Goal: Task Accomplishment & Management: Complete application form

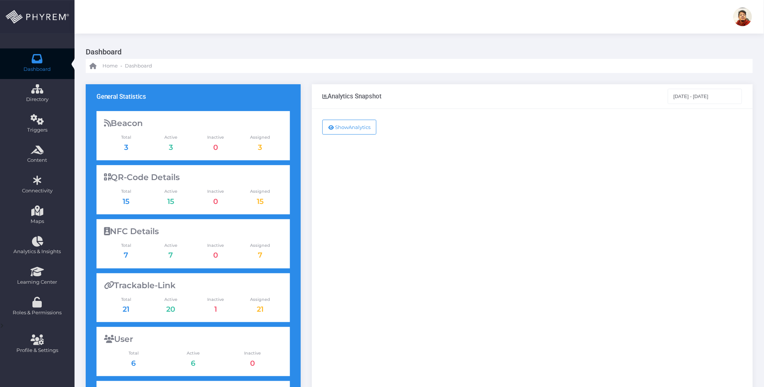
drag, startPoint x: 428, startPoint y: 220, endPoint x: 413, endPoint y: 210, distance: 18.2
click at [428, 220] on div "Show Analytics" at bounding box center [532, 303] width 441 height 389
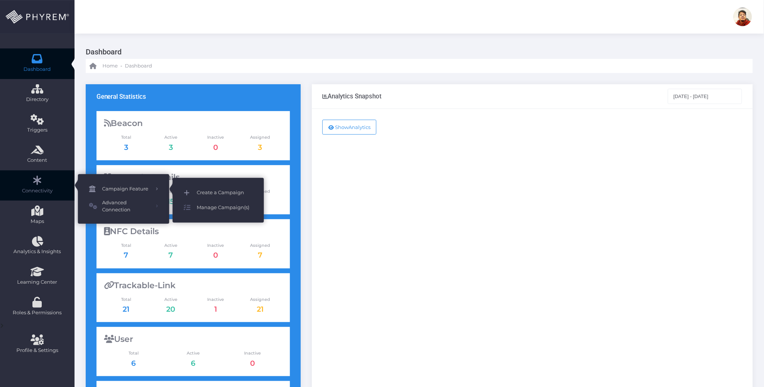
click at [211, 192] on span "Create a Campaign" at bounding box center [225, 193] width 56 height 10
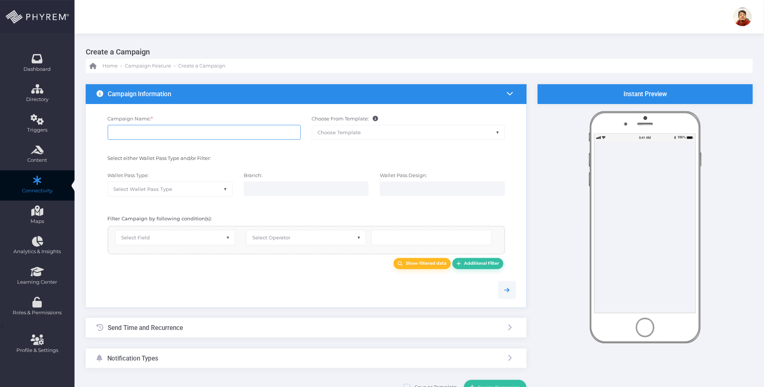
click at [221, 130] on input "Campaign Name: *" at bounding box center [204, 132] width 193 height 15
type input "Test GIF SSA Fall"
click at [739, 15] on img at bounding box center [743, 16] width 19 height 19
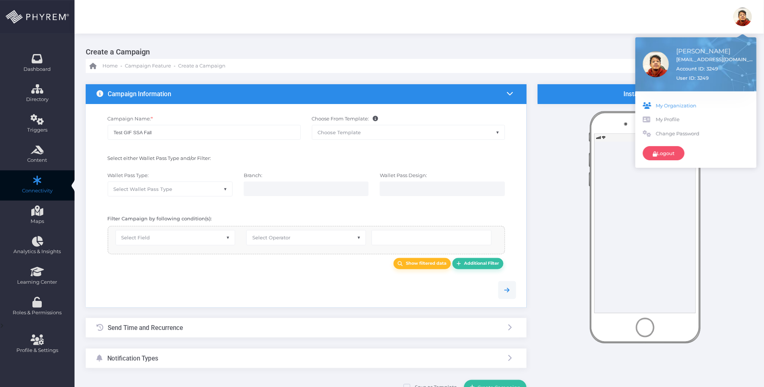
click at [682, 103] on span "My Organization" at bounding box center [702, 105] width 93 height 7
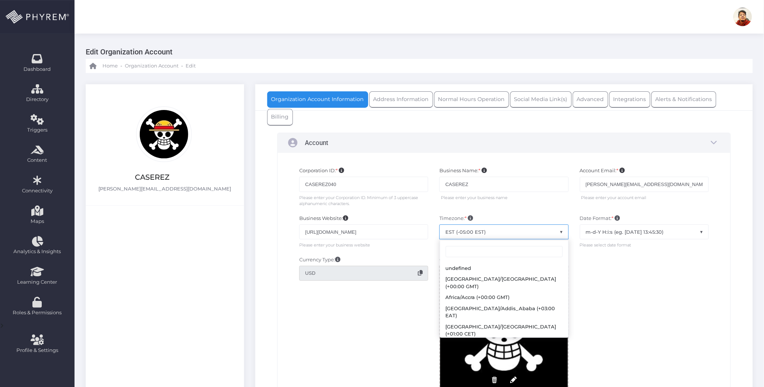
click at [537, 231] on span "EST (-05:00 EST)" at bounding box center [504, 232] width 128 height 14
type input "pdt"
select select "Canada/Pacific"
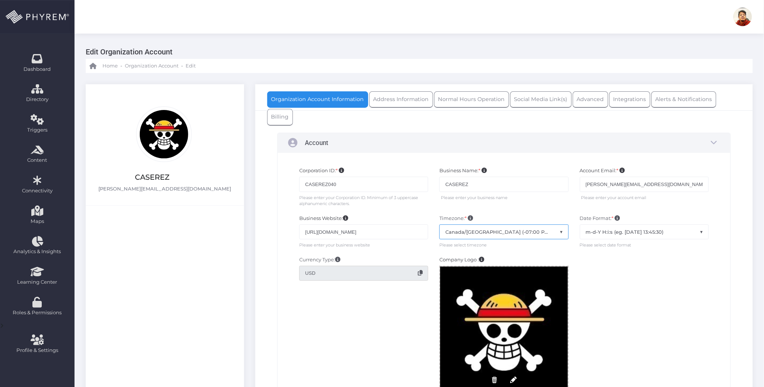
click at [640, 272] on div at bounding box center [645, 330] width 140 height 148
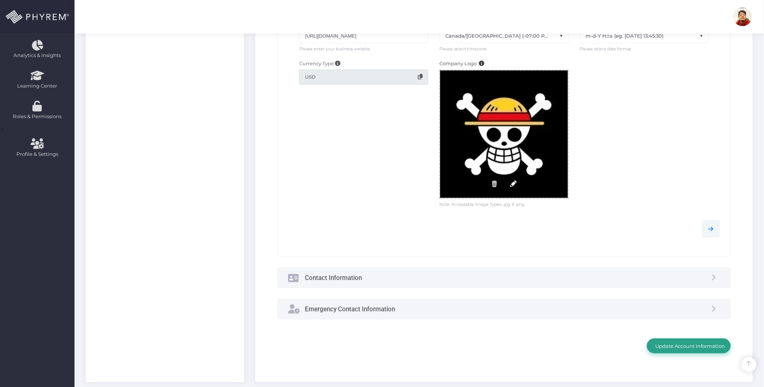
scroll to position [237, 0]
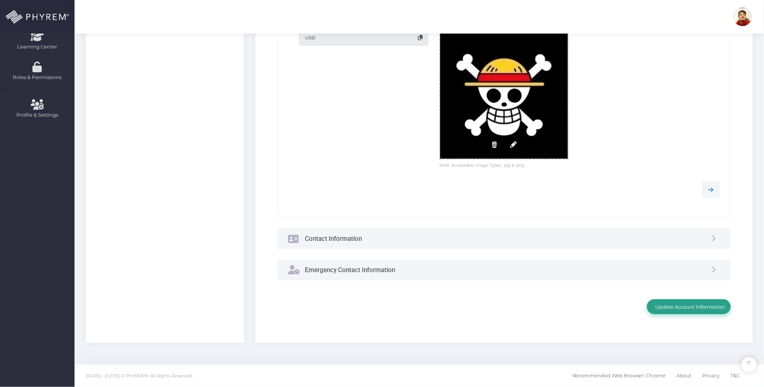
click at [698, 306] on span "Update Account Information" at bounding box center [689, 307] width 72 height 6
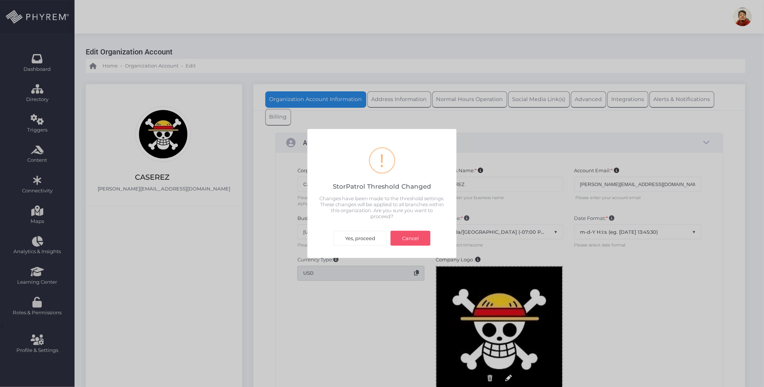
scroll to position [0, 0]
click at [360, 237] on button "Yes, proceed" at bounding box center [360, 238] width 53 height 15
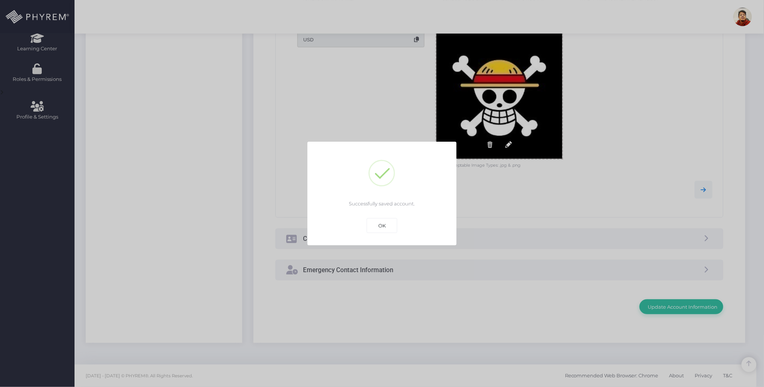
scroll to position [236, 0]
click at [385, 227] on button "OK" at bounding box center [382, 225] width 31 height 15
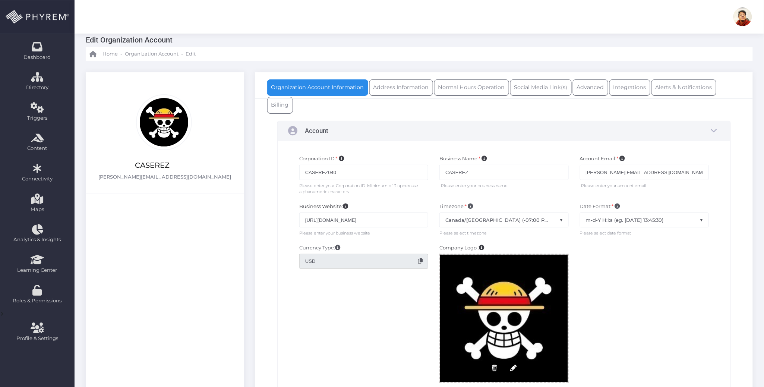
scroll to position [0, 0]
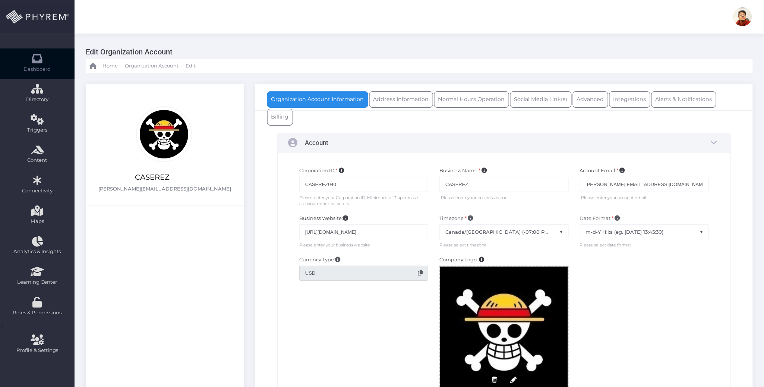
click at [48, 60] on link "Dashboard" at bounding box center [37, 63] width 75 height 31
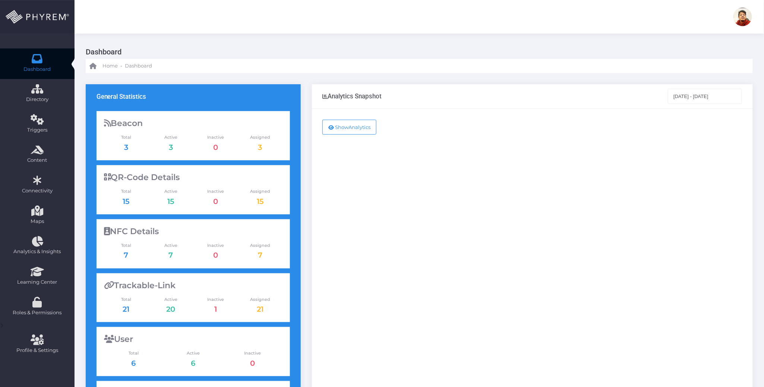
click at [743, 21] on img at bounding box center [743, 16] width 19 height 19
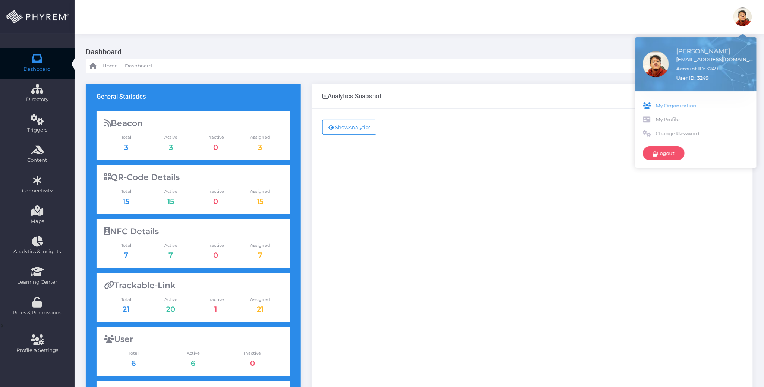
click at [681, 105] on span "My Organization" at bounding box center [702, 105] width 93 height 7
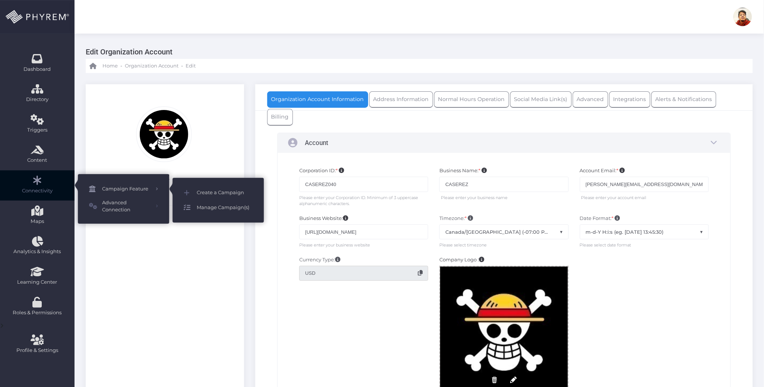
click at [224, 204] on span "Manage Campaign(s)" at bounding box center [225, 208] width 56 height 10
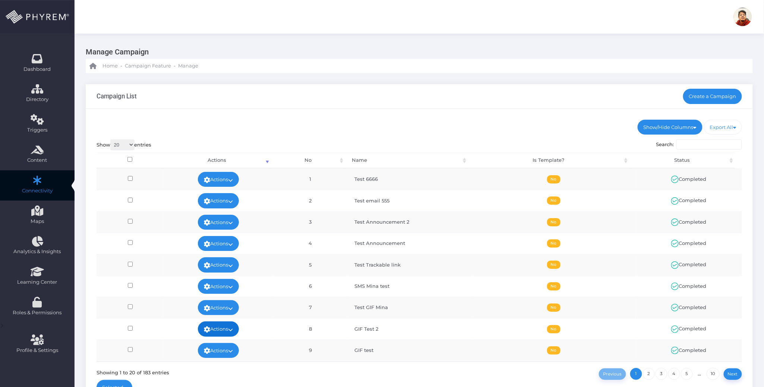
click at [230, 330] on icon at bounding box center [230, 330] width 5 height 0
click at [223, 272] on link "View" at bounding box center [216, 272] width 48 height 14
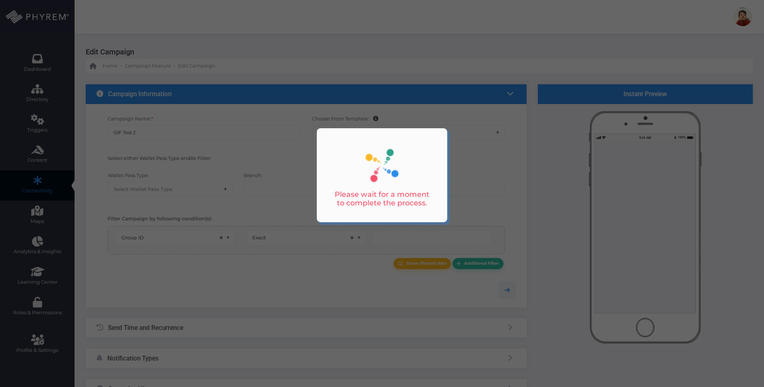
select select "group_id"
select select "exact"
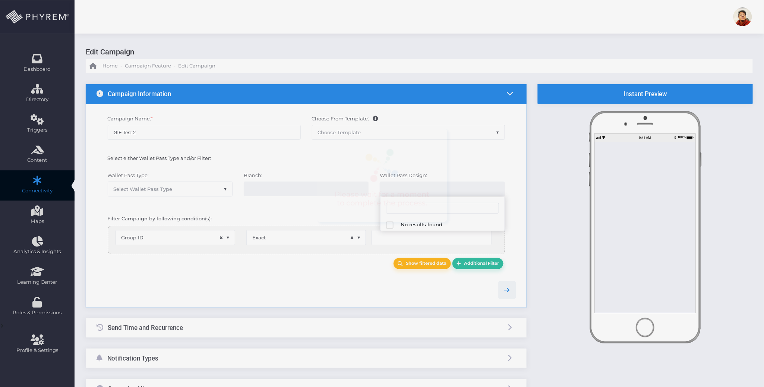
select select
type input "114"
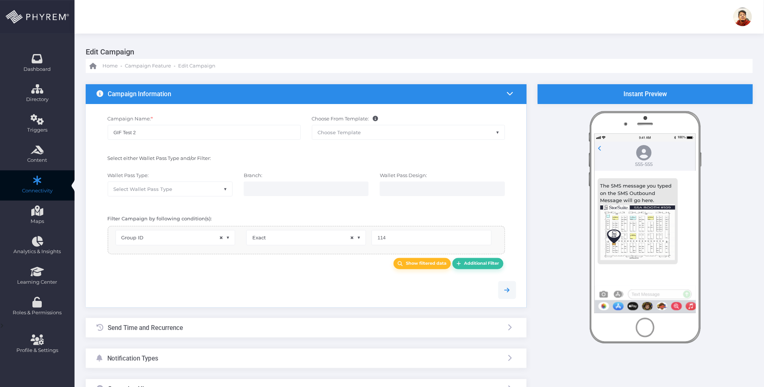
click at [279, 328] on div "Send Time and Recurrence" at bounding box center [306, 328] width 441 height 20
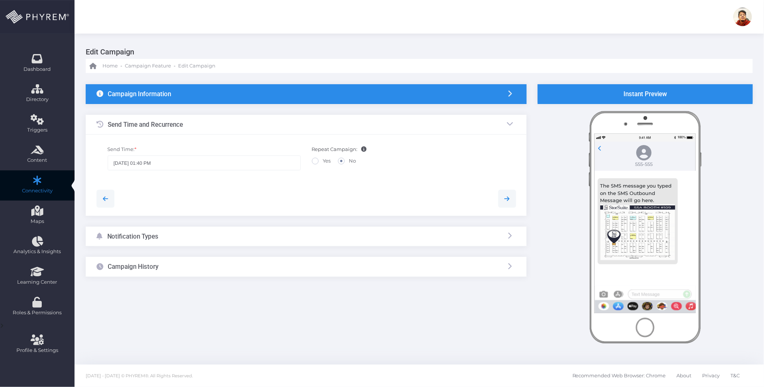
click at [244, 236] on div "Notification Types" at bounding box center [306, 237] width 441 height 20
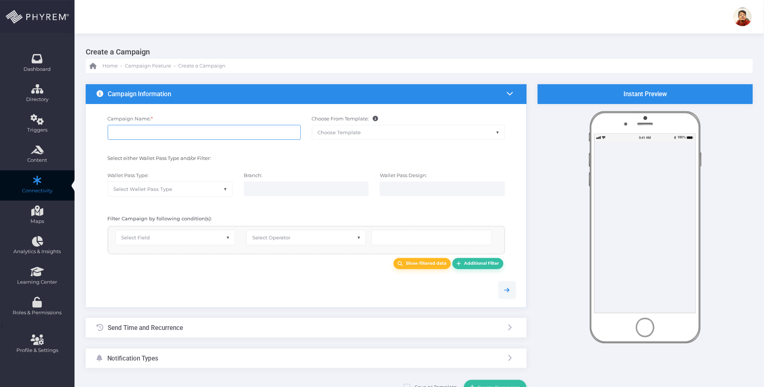
click at [202, 133] on input "Campaign Name: *" at bounding box center [204, 132] width 193 height 15
type input "Test GIF SSA"
click at [201, 196] on span "Select Wallet Pass Type" at bounding box center [170, 189] width 125 height 15
click at [317, 209] on div at bounding box center [306, 210] width 431 height 4
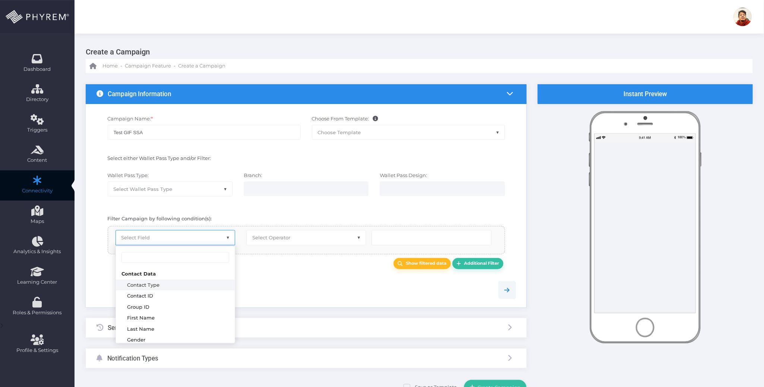
click at [175, 236] on span "Select Field" at bounding box center [175, 237] width 119 height 14
select select "group_id"
click at [278, 239] on span "Select Operator" at bounding box center [271, 238] width 38 height 6
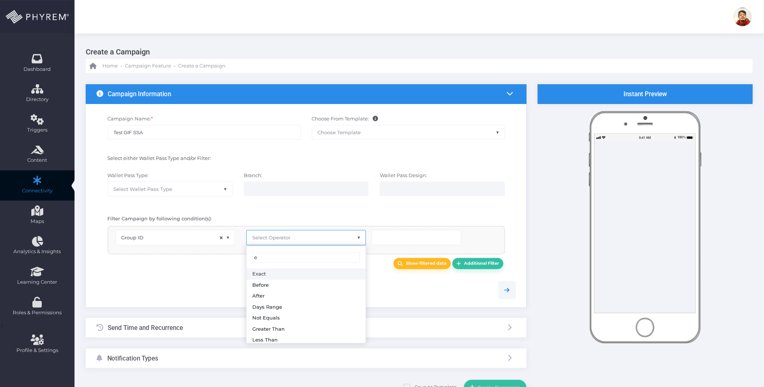
type input "e"
select select "exact"
click at [384, 239] on input "number" at bounding box center [417, 237] width 90 height 15
click at [434, 235] on input "number" at bounding box center [417, 237] width 90 height 15
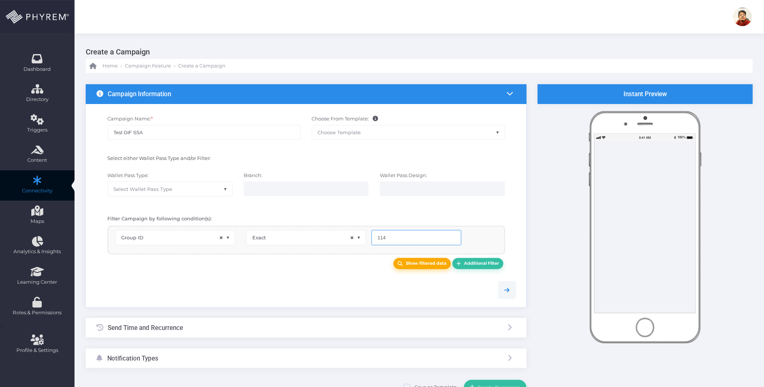
type input "114"
click at [427, 265] on b "Show filtered data" at bounding box center [426, 263] width 41 height 5
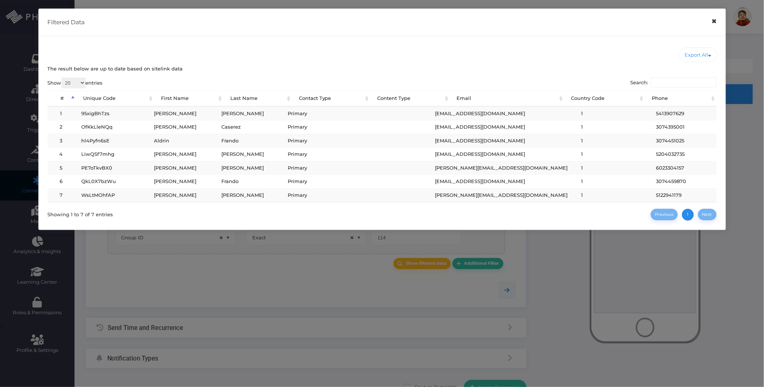
click at [713, 25] on button "×" at bounding box center [714, 21] width 15 height 17
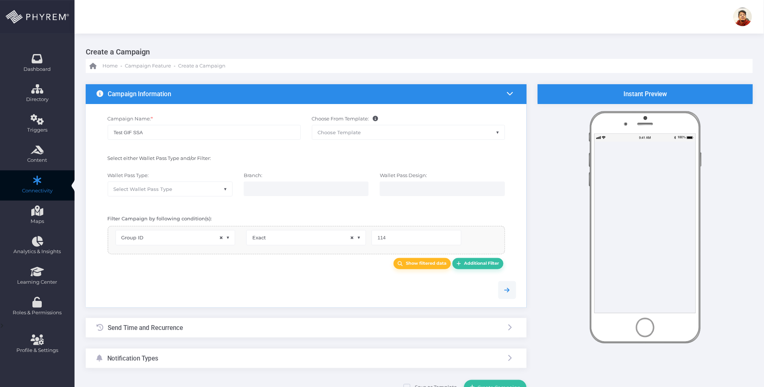
click at [283, 281] on div at bounding box center [306, 290] width 431 height 34
click at [408, 267] on link "Show filtered data" at bounding box center [422, 264] width 57 height 12
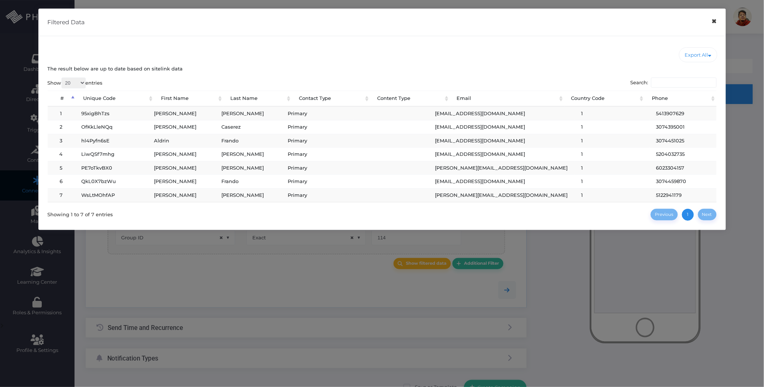
click at [717, 20] on button "×" at bounding box center [714, 21] width 15 height 17
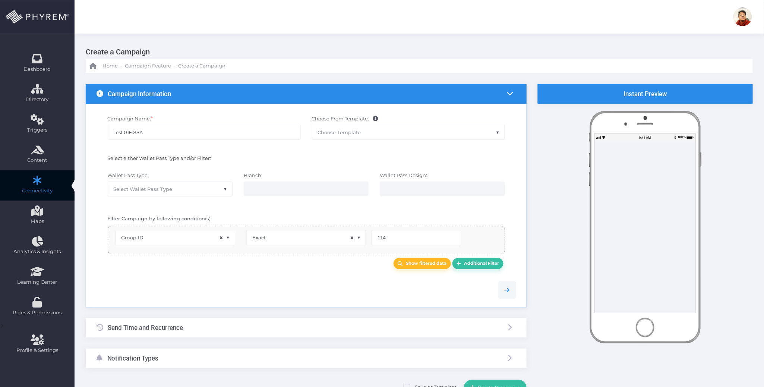
click at [215, 327] on div "Send Time and Recurrence" at bounding box center [306, 328] width 441 height 20
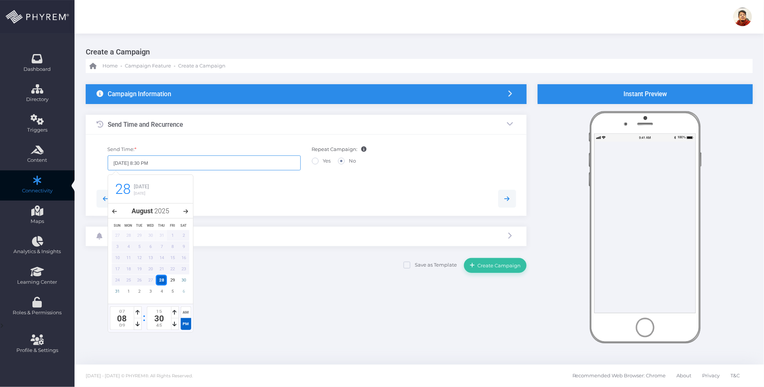
click at [148, 164] on input "08/28/2025 8:30 PM" at bounding box center [204, 162] width 193 height 15
type input "08/28/2025 8:35 PM"
click at [258, 199] on div at bounding box center [306, 199] width 431 height 18
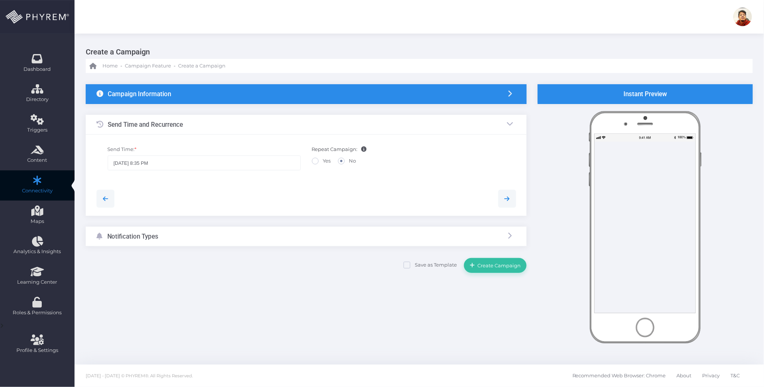
drag, startPoint x: 214, startPoint y: 232, endPoint x: 215, endPoint y: 236, distance: 4.3
click at [214, 233] on div "Notification Types" at bounding box center [306, 237] width 441 height 20
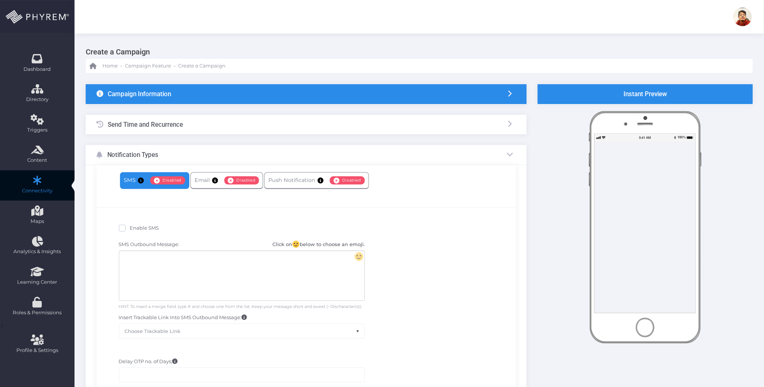
click at [141, 227] on span "Enable SMS" at bounding box center [144, 228] width 29 height 6
click at [135, 227] on input "Enable SMS" at bounding box center [132, 226] width 5 height 5
checkbox input "true"
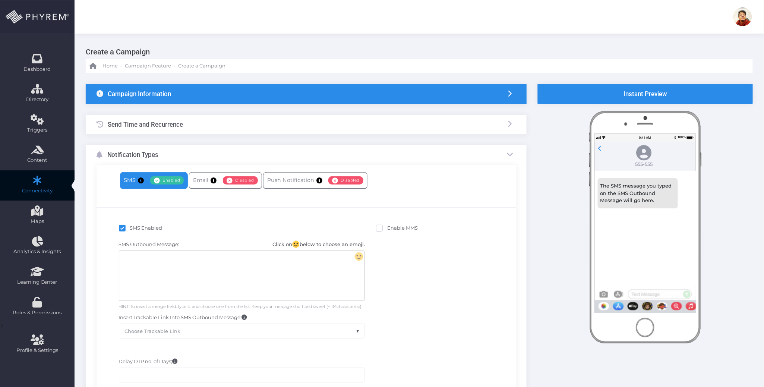
click at [169, 263] on div at bounding box center [241, 276] width 245 height 50
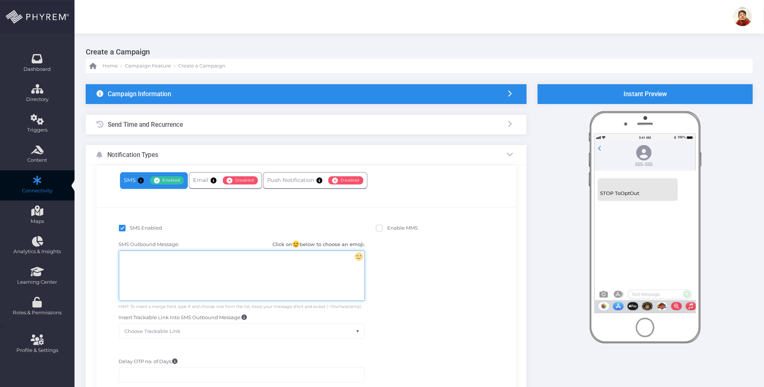
click at [237, 266] on div at bounding box center [241, 276] width 245 height 50
click at [378, 230] on span at bounding box center [379, 228] width 7 height 7
click at [387, 229] on input "Enable MMS" at bounding box center [389, 226] width 5 height 5
checkbox input "true"
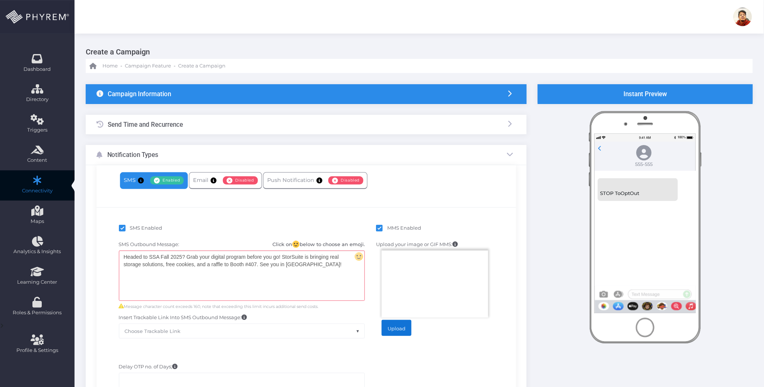
click at [400, 327] on label "Upload" at bounding box center [397, 328] width 30 height 16
click at [406, 324] on input "Upload" at bounding box center [406, 324] width 0 height 0
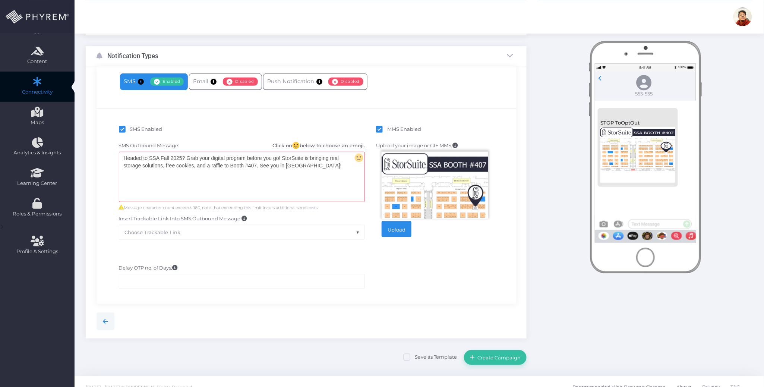
scroll to position [99, 0]
click at [478, 266] on div "SMS Enabled MMS Enabled SMS Outbound Message: Click on below to choose an emoji…" at bounding box center [307, 187] width 420 height 159
click at [320, 177] on div "Headed to SSA Fall 2025? Grab your digital program before you go! StorSuite is …" at bounding box center [241, 177] width 245 height 50
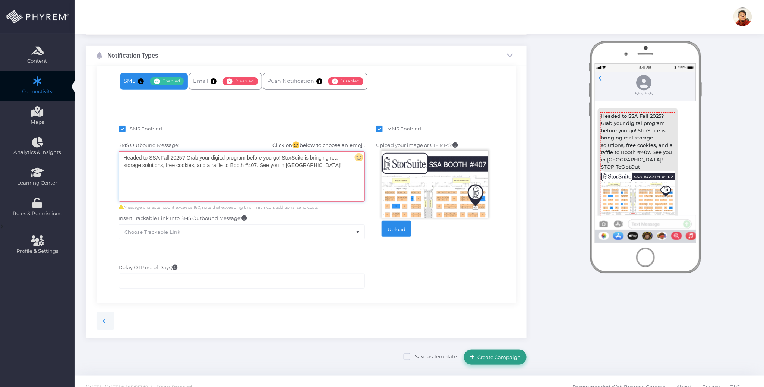
click at [492, 355] on span "Create Campaign" at bounding box center [498, 357] width 46 height 6
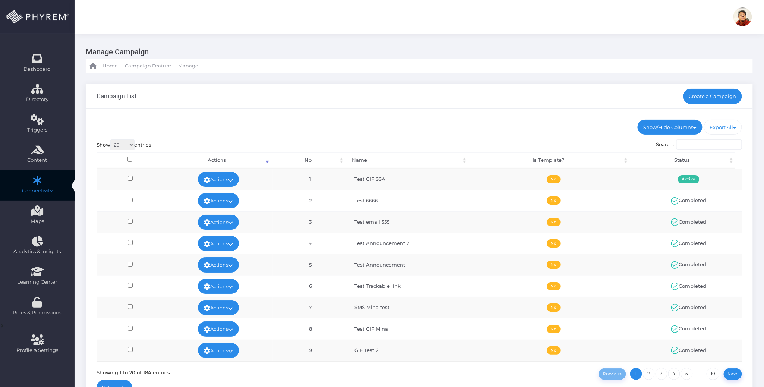
click at [397, 104] on div "Campaign List Create a Campaign" at bounding box center [419, 96] width 667 height 25
click at [230, 180] on icon at bounding box center [230, 180] width 5 height 0
click at [224, 237] on link "Run Test" at bounding box center [216, 239] width 48 height 14
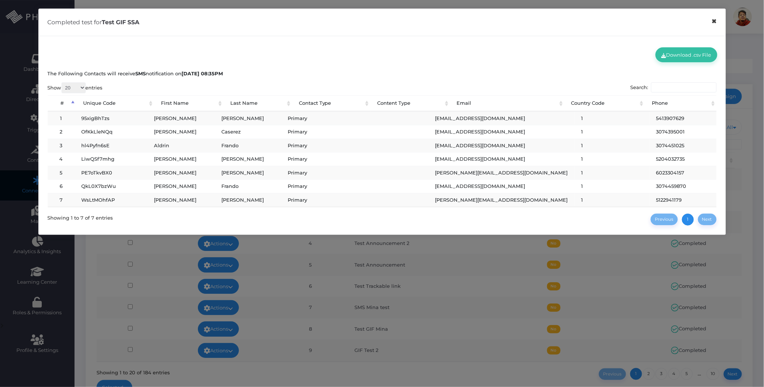
click at [715, 23] on button "×" at bounding box center [714, 21] width 15 height 17
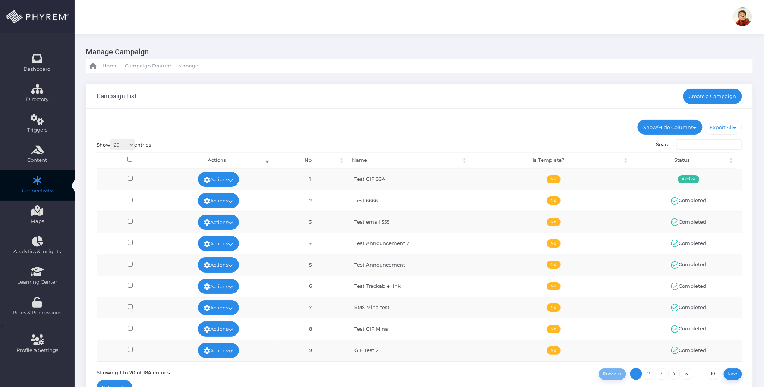
click at [469, 117] on div "Show/Hide Columns No Name Is Template? Status DONE" at bounding box center [419, 259] width 667 height 300
click at [509, 104] on div "Campaign List Create a Campaign" at bounding box center [419, 96] width 667 height 25
click at [403, 110] on div "Show/Hide Columns No Name Is Template? Status DONE" at bounding box center [419, 259] width 667 height 300
drag, startPoint x: 404, startPoint y: 109, endPoint x: 343, endPoint y: 115, distance: 61.4
click at [343, 114] on div "Show/Hide Columns No Name Is Template? Status DONE" at bounding box center [419, 259] width 667 height 300
